Goal: Task Accomplishment & Management: Complete application form

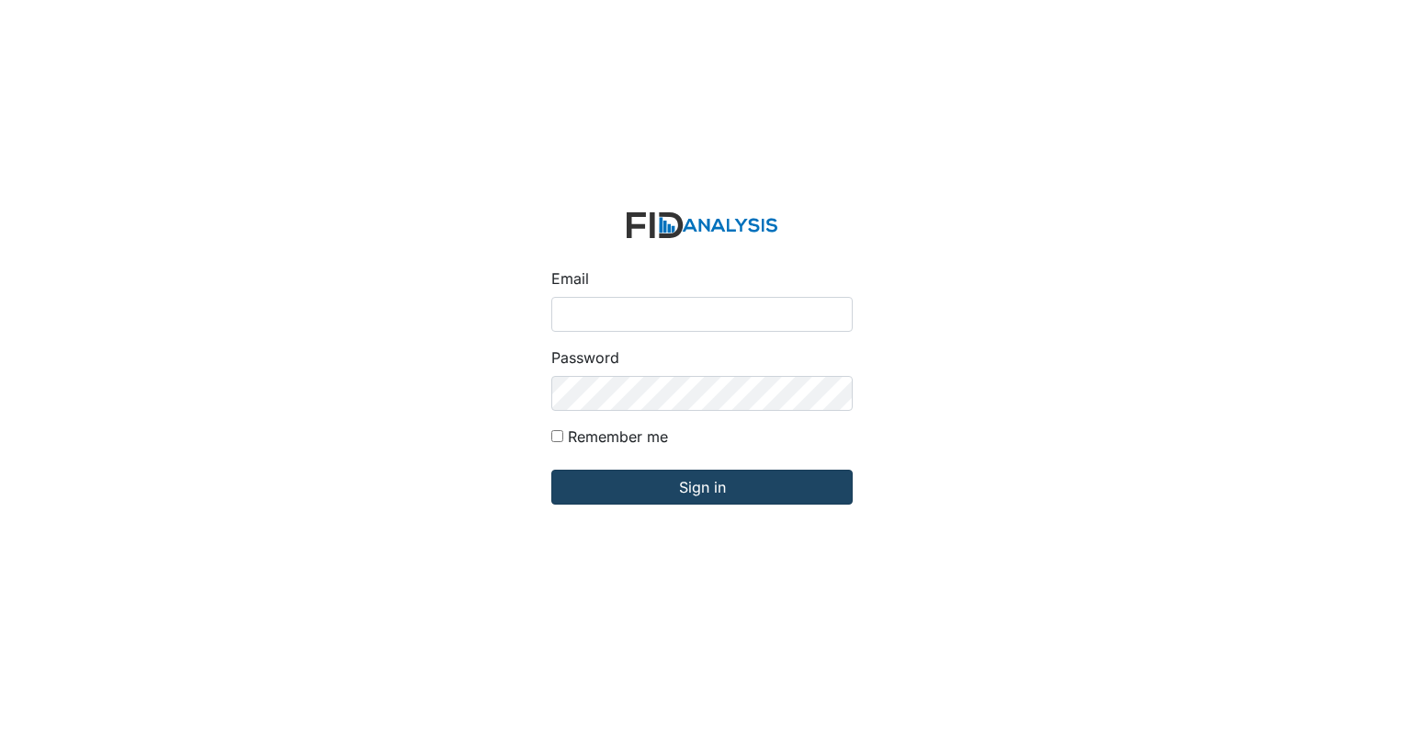
type input "[EMAIL_ADDRESS][DOMAIN_NAME]"
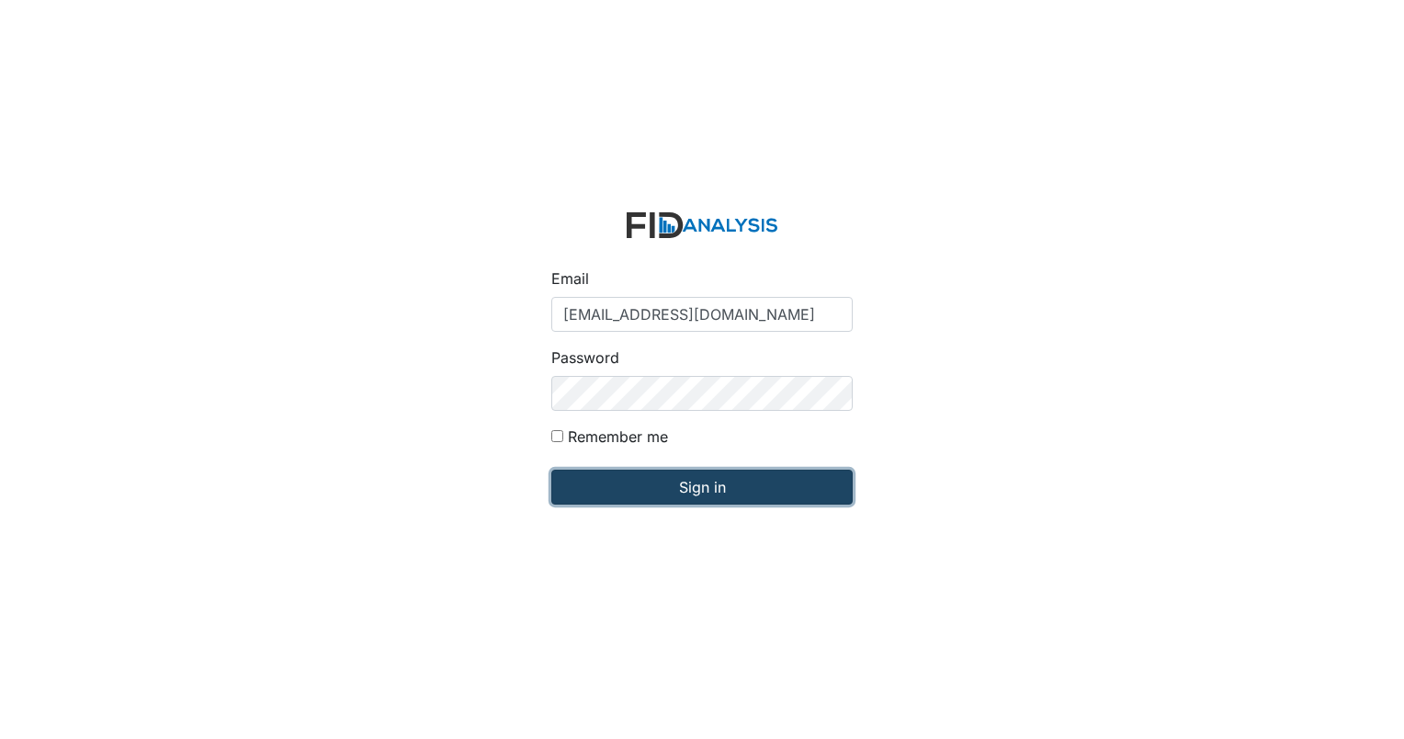
click at [752, 479] on input "Sign in" at bounding box center [701, 487] width 301 height 35
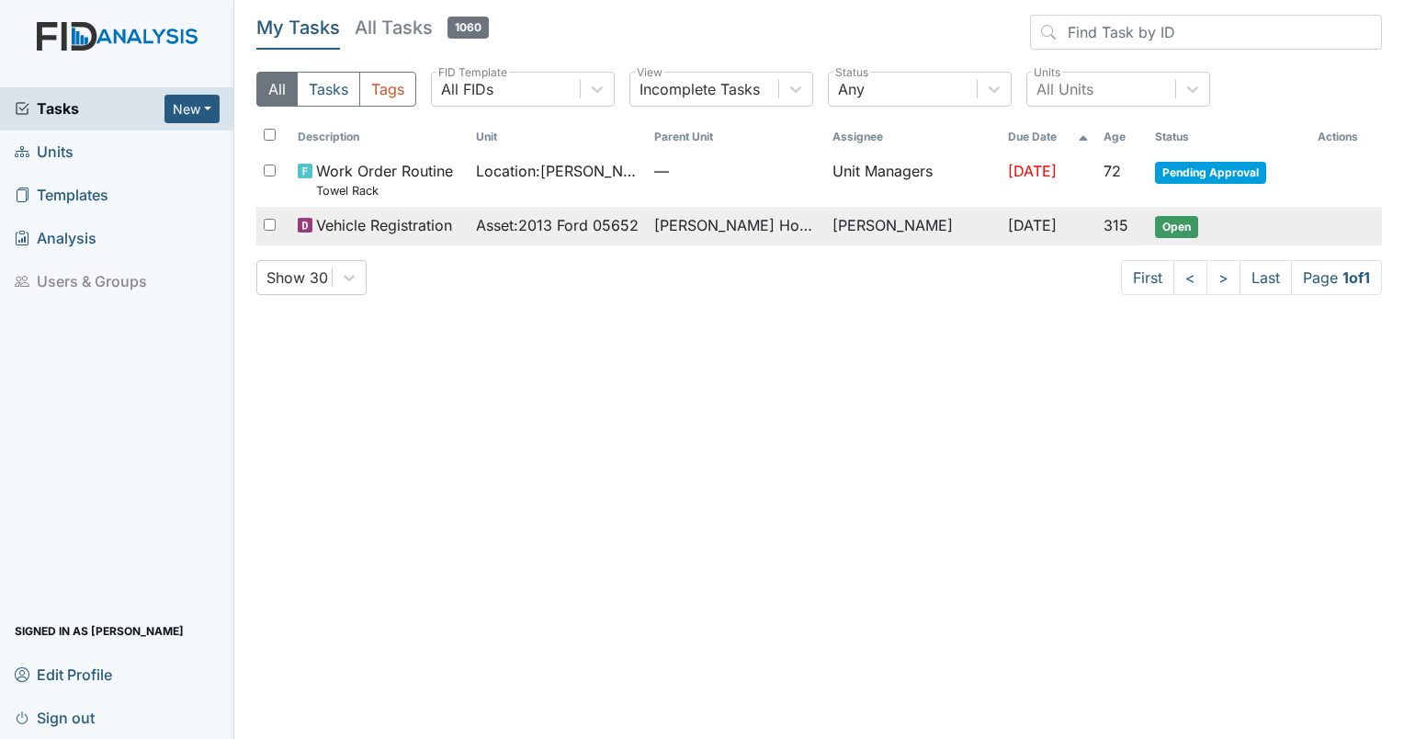
click at [1176, 240] on td "Open" at bounding box center [1229, 226] width 163 height 39
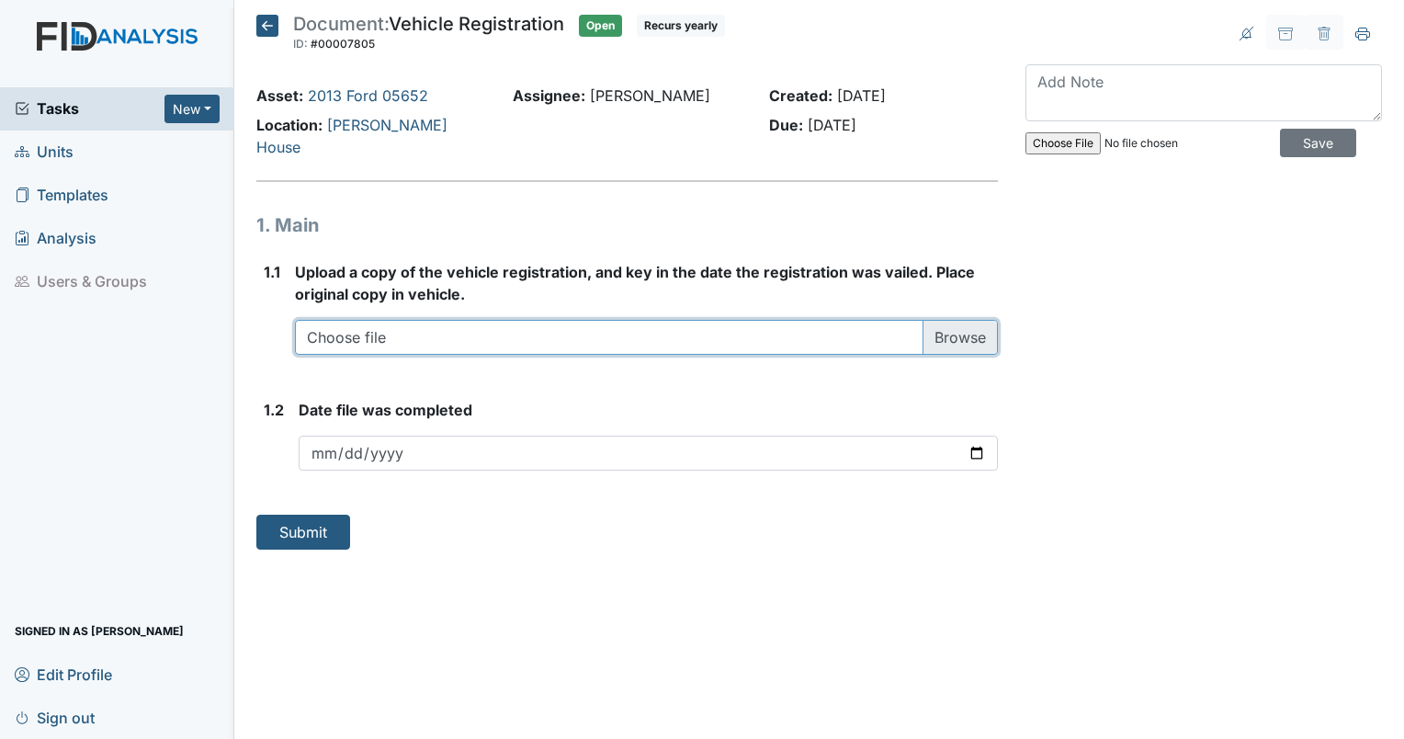
click at [965, 320] on input "file" at bounding box center [646, 337] width 703 height 35
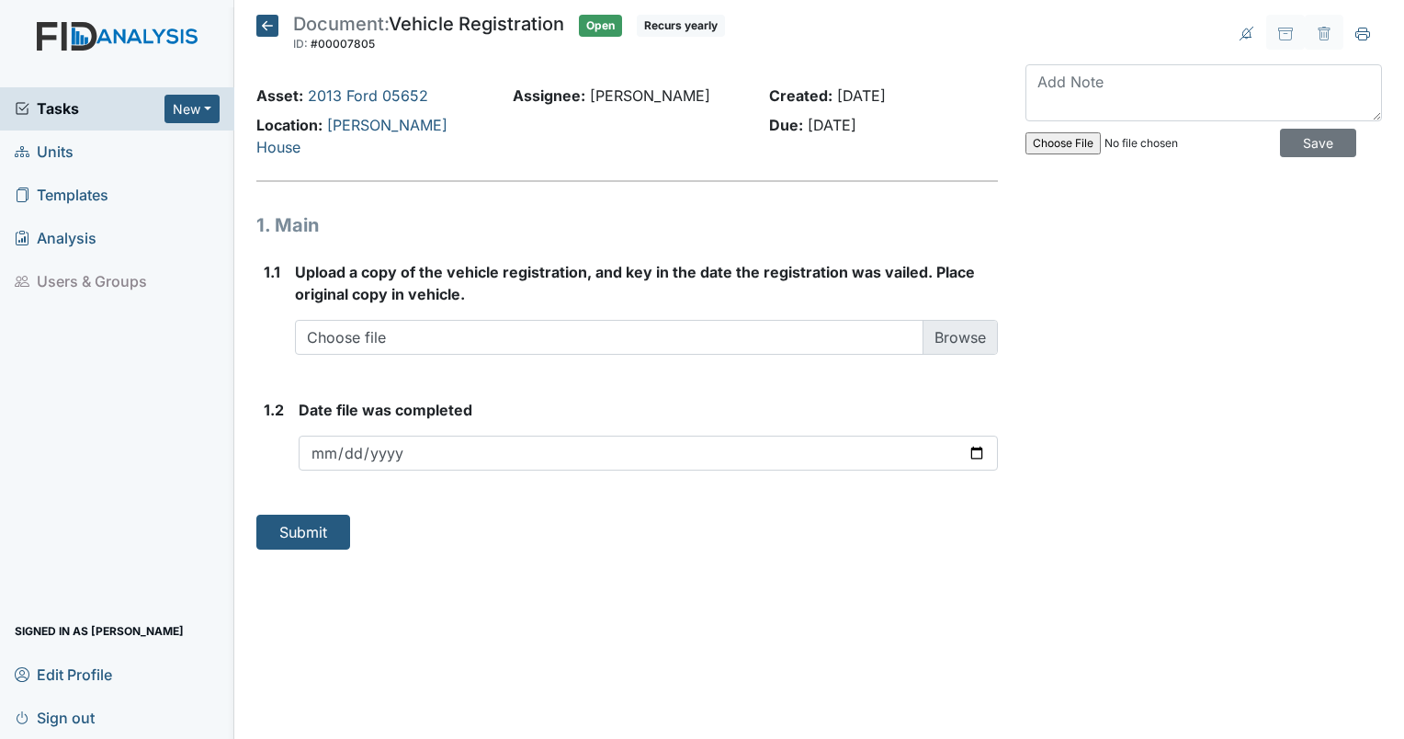
click at [540, 276] on strong "Upload a copy of the vehicle registration, and key in the date the registration…" at bounding box center [646, 283] width 703 height 44
click at [655, 279] on strong "Upload a copy of the vehicle registration, and key in the date the registration…" at bounding box center [646, 283] width 703 height 44
click at [265, 32] on icon at bounding box center [267, 26] width 22 height 22
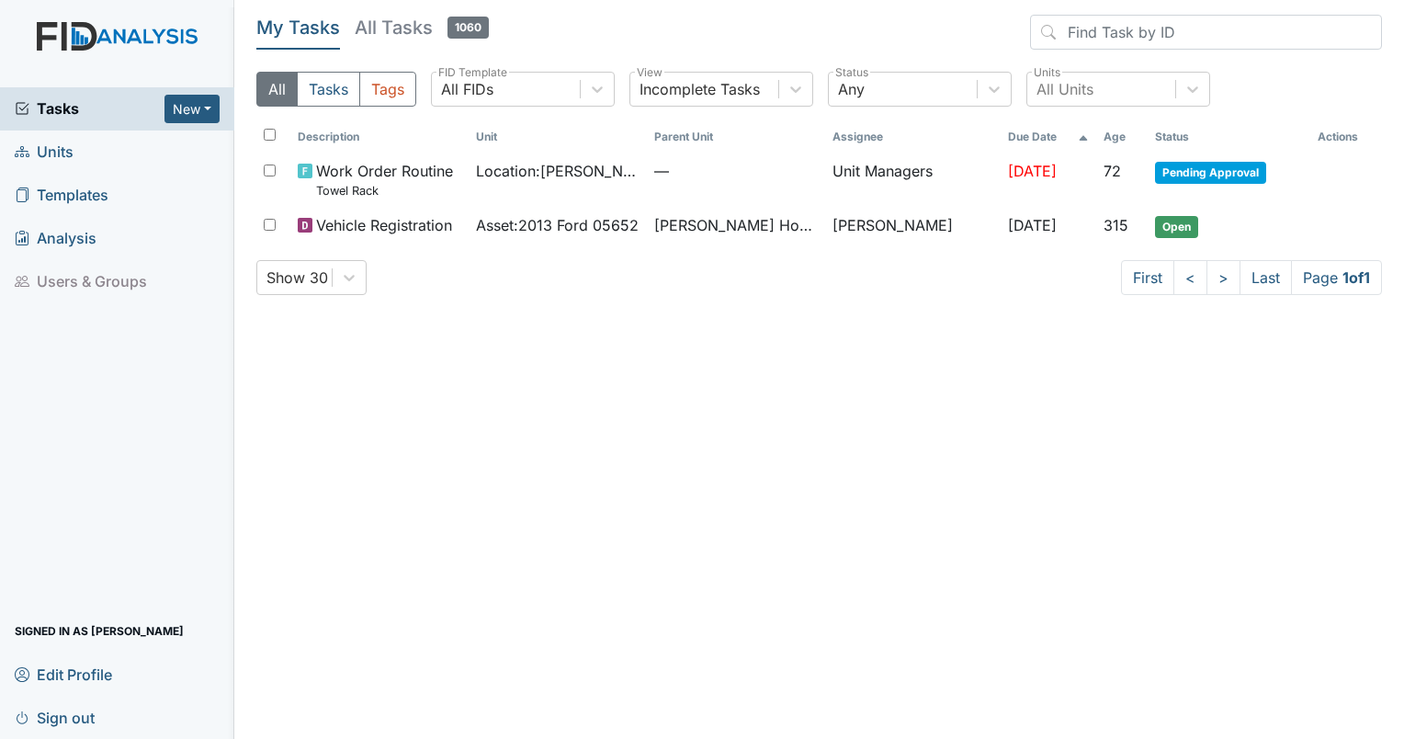
click at [173, 511] on div "Tasks New Form Inspection Document Bundle Units Templates Analysis Users & Grou…" at bounding box center [117, 413] width 234 height 652
